Goal: Navigation & Orientation: Find specific page/section

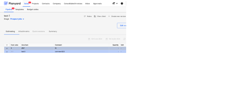
type textarea "x"
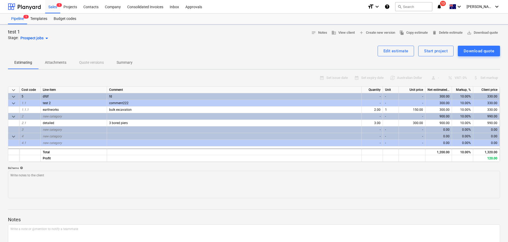
type textarea "x"
drag, startPoint x: 67, startPoint y: 5, endPoint x: 100, endPoint y: 73, distance: 75.9
click at [67, 5] on div "Projects" at bounding box center [70, 7] width 20 height 14
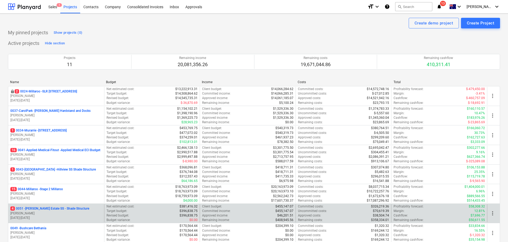
click at [63, 213] on p "[PERSON_NAME]" at bounding box center [56, 213] width 92 height 5
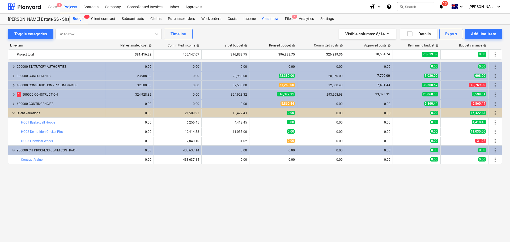
click at [274, 18] on div "Cash flow" at bounding box center [270, 19] width 23 height 11
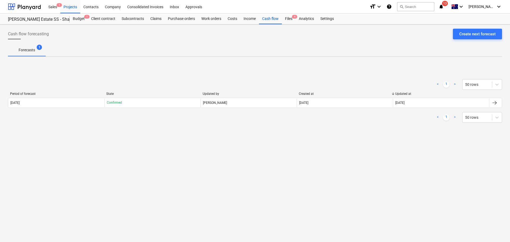
click at [27, 97] on div "Period of forecast State Updated by Created at Updated at" at bounding box center [255, 95] width 494 height 6
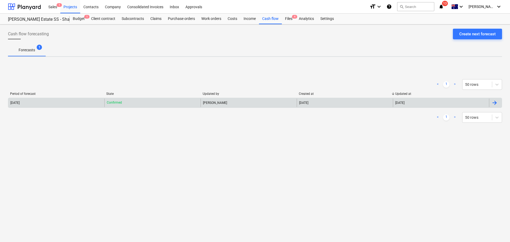
click at [27, 100] on div "[DATE]" at bounding box center [56, 102] width 96 height 8
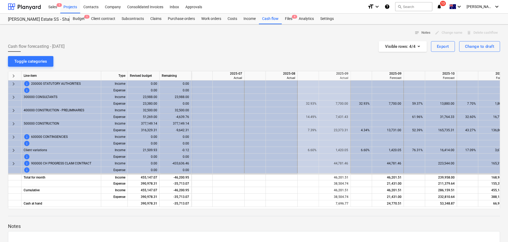
scroll to position [0, 63]
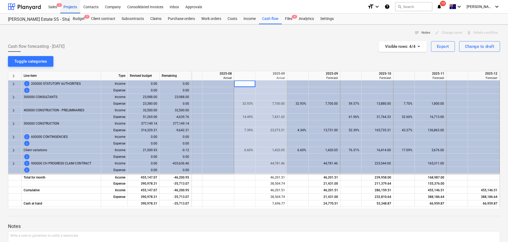
click at [69, 5] on div "Projects" at bounding box center [70, 7] width 20 height 14
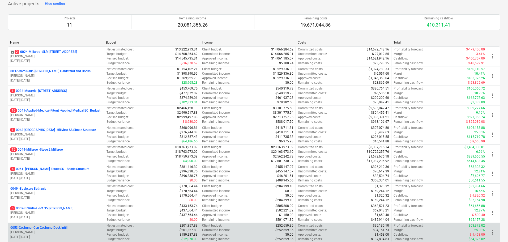
scroll to position [106, 0]
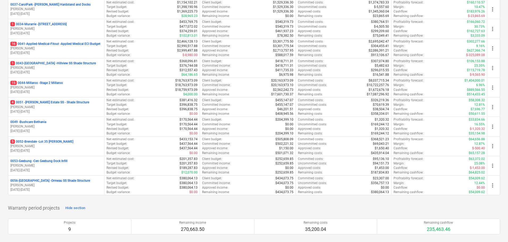
click at [47, 141] on p "5 0052-Brendale - Lot 35 [PERSON_NAME]" at bounding box center [41, 141] width 63 height 5
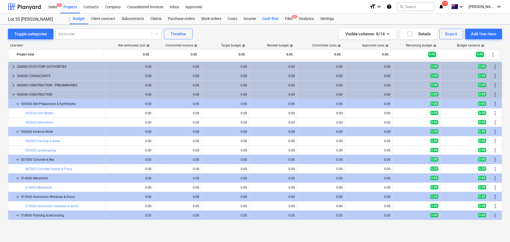
click at [270, 18] on div "Cash flow" at bounding box center [270, 19] width 23 height 11
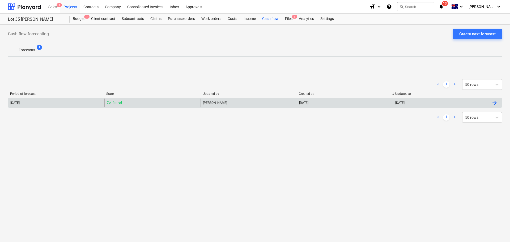
click at [108, 103] on p "Confirmed" at bounding box center [114, 102] width 15 height 5
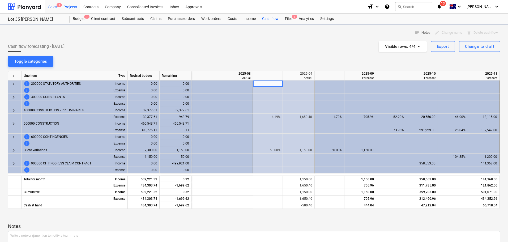
click at [55, 6] on div "Sales 1" at bounding box center [52, 7] width 15 height 14
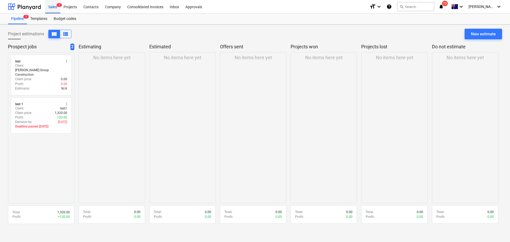
click at [55, 7] on div "Sales 1" at bounding box center [52, 7] width 15 height 14
